Goal: Check status

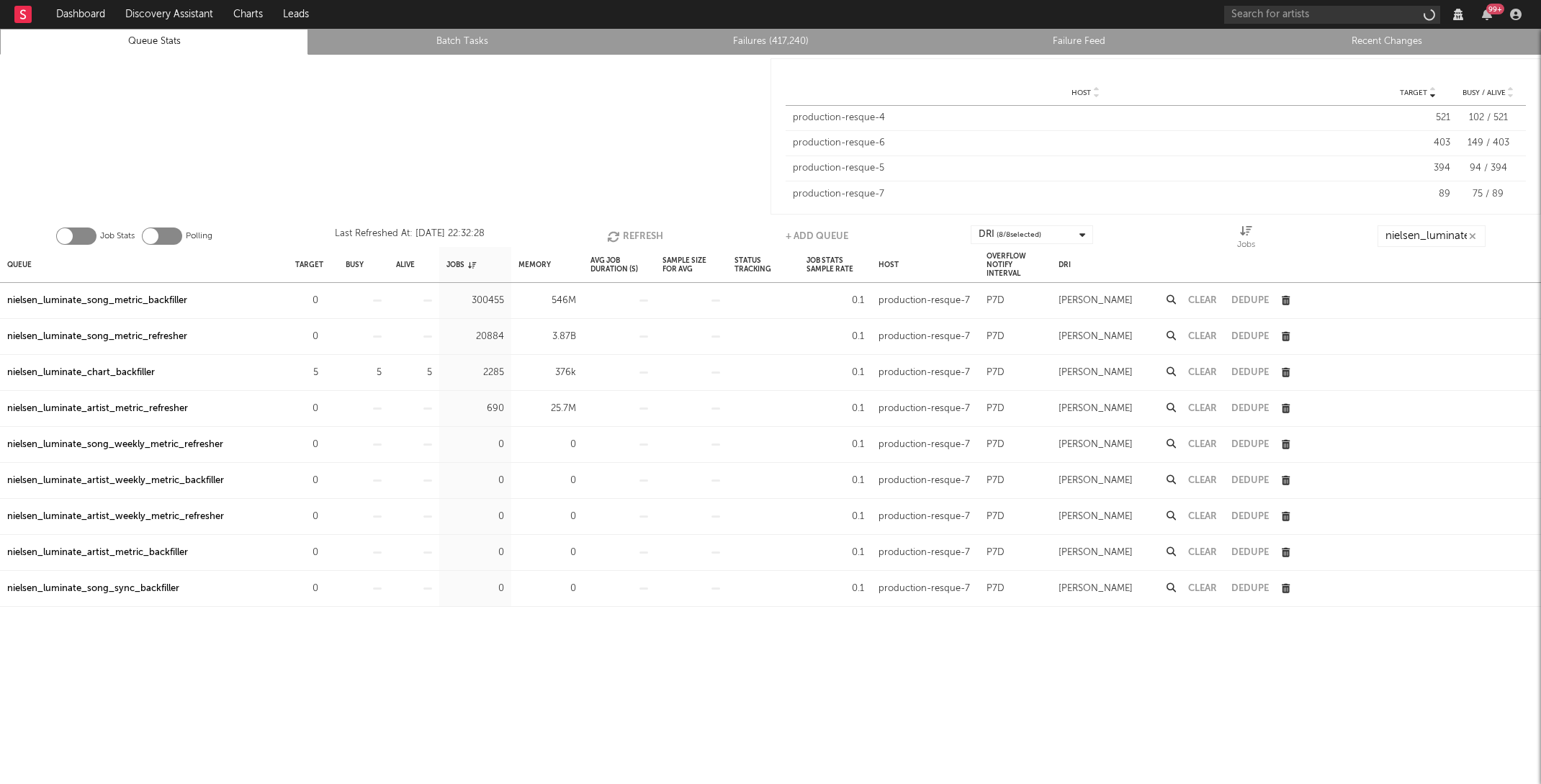
click at [643, 229] on button "Refresh" at bounding box center [635, 236] width 56 height 22
